Goal: Register for event/course

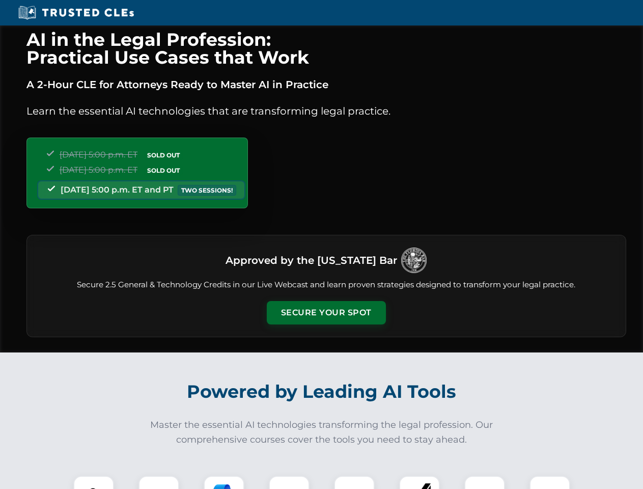
click at [326, 313] on button "Secure Your Spot" at bounding box center [326, 312] width 119 height 23
click at [94, 482] on img at bounding box center [94, 496] width 30 height 30
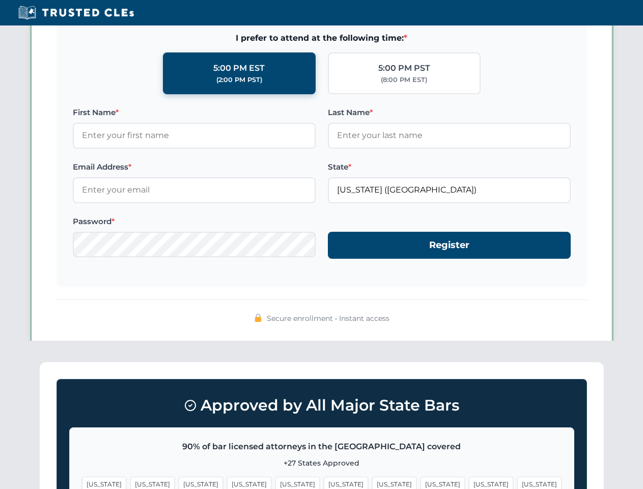
click at [372, 482] on span "[US_STATE]" at bounding box center [394, 483] width 44 height 15
click at [469, 482] on span "[US_STATE]" at bounding box center [491, 483] width 44 height 15
